Goal: Find specific page/section: Find specific page/section

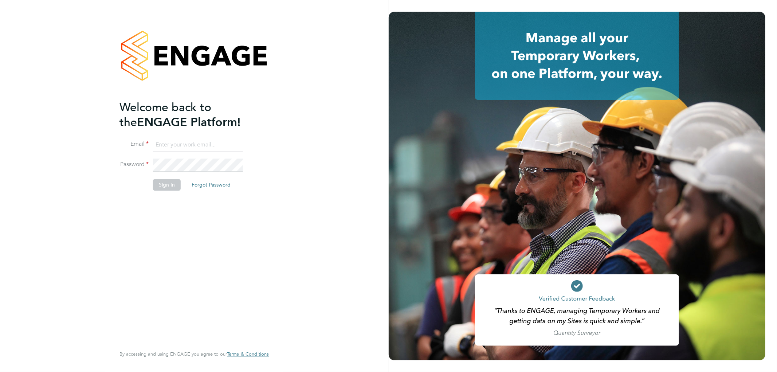
type input "k.owen@ionic.jobs"
click at [180, 184] on button "Sign In" at bounding box center [167, 185] width 28 height 12
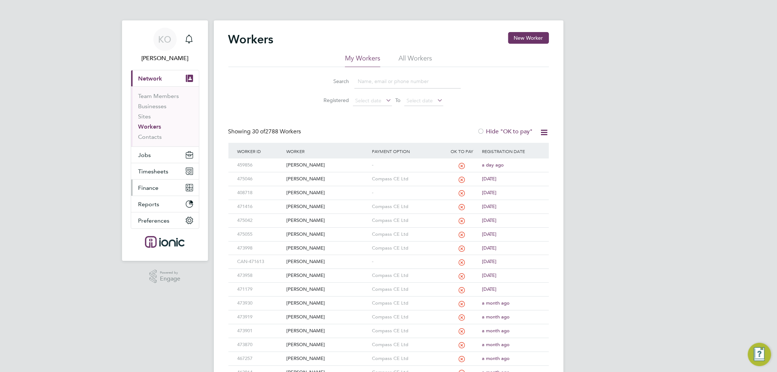
click at [153, 183] on button "Finance" at bounding box center [165, 188] width 68 height 16
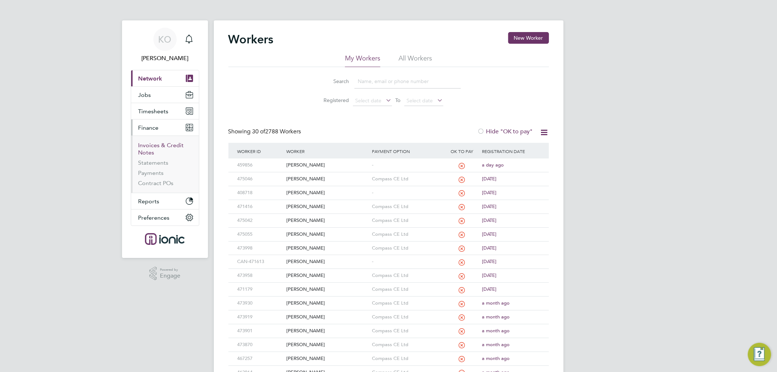
click at [162, 145] on link "Invoices & Credit Notes" at bounding box center [161, 149] width 46 height 14
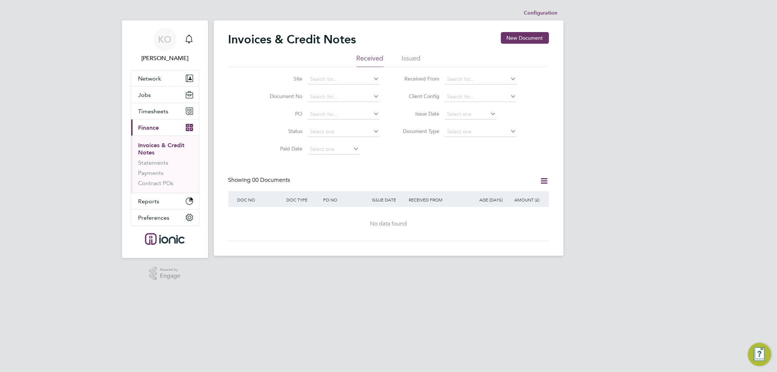
click at [409, 53] on div "Invoices & Credit Notes New Document" at bounding box center [388, 43] width 321 height 22
click at [410, 55] on li "Issued" at bounding box center [411, 60] width 19 height 13
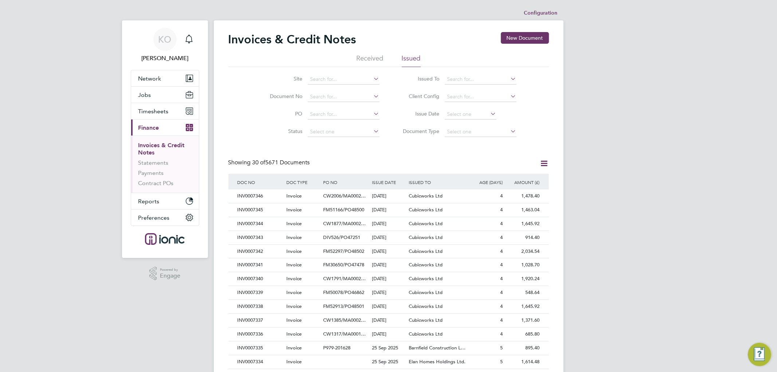
click at [377, 159] on div "Showing 30 of 5671 Documents" at bounding box center [388, 166] width 321 height 15
click at [388, 160] on div "Showing 30 of 5671 Documents" at bounding box center [388, 166] width 321 height 15
